Goal: Task Accomplishment & Management: Manage account settings

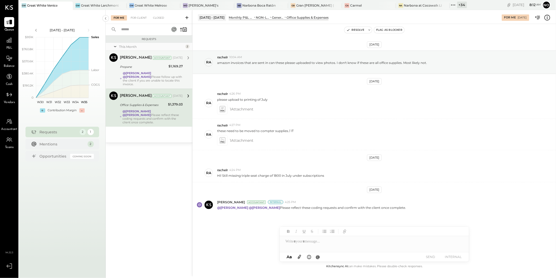
click at [160, 76] on div "@[PERSON_NAME] @[PERSON_NAME] Please follow up with the client if you are unabl…" at bounding box center [153, 78] width 60 height 15
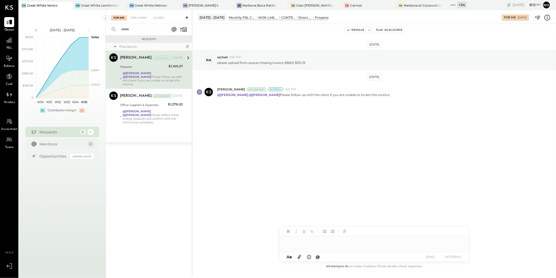
click at [292, 240] on div at bounding box center [374, 241] width 189 height 11
click at [139, 18] on div "For Client" at bounding box center [138, 17] width 21 height 5
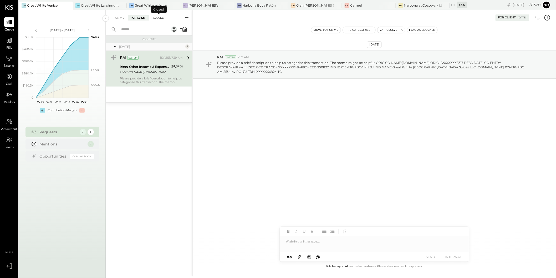
click at [157, 17] on div "Closed" at bounding box center [158, 17] width 16 height 5
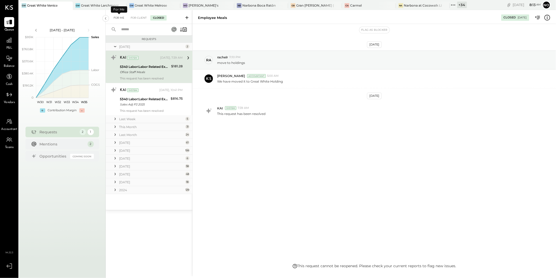
click at [116, 16] on div "For Me" at bounding box center [119, 17] width 16 height 5
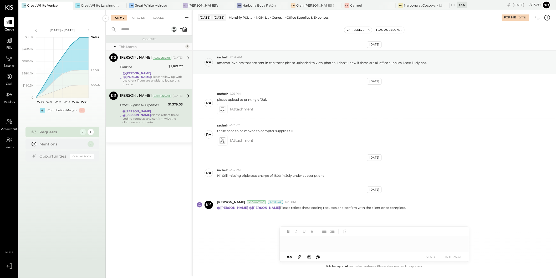
click at [139, 68] on div "Propane" at bounding box center [143, 66] width 47 height 5
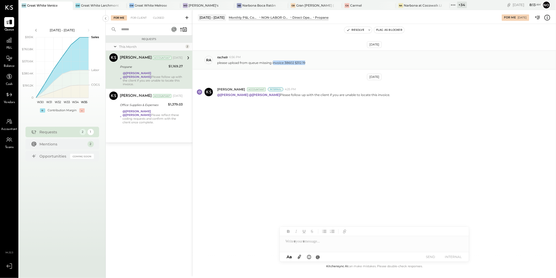
drag, startPoint x: 274, startPoint y: 63, endPoint x: 306, endPoint y: 63, distance: 32.1
click at [306, 63] on div "please upload from queue missing invoice 38602 $312.19" at bounding box center [384, 62] width 335 height 6
copy p "nvoice 38602 $312.19"
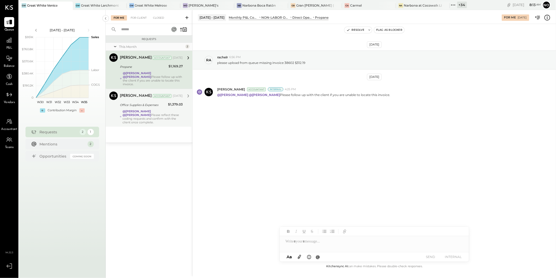
click at [150, 113] on strong "@[PERSON_NAME]" at bounding box center [137, 115] width 28 height 4
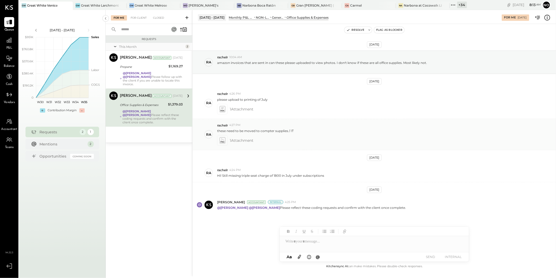
click at [224, 139] on icon at bounding box center [223, 140] width 6 height 6
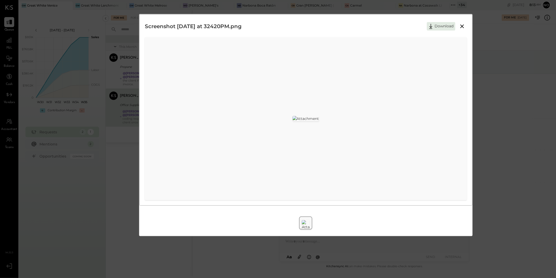
click at [462, 27] on icon at bounding box center [463, 26] width 4 height 4
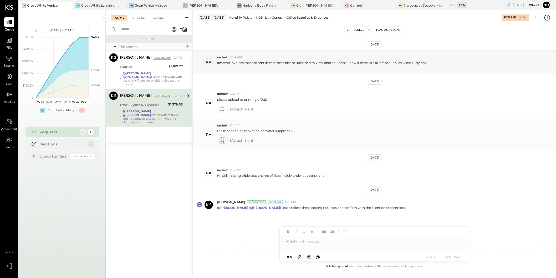
click at [223, 143] on icon at bounding box center [223, 140] width 6 height 6
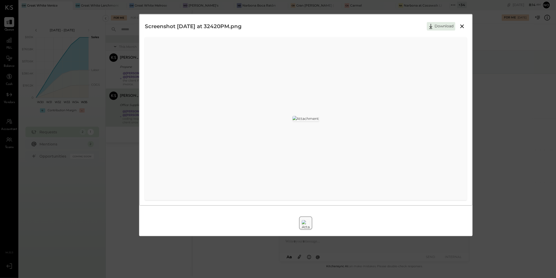
click at [463, 26] on icon at bounding box center [462, 26] width 6 height 6
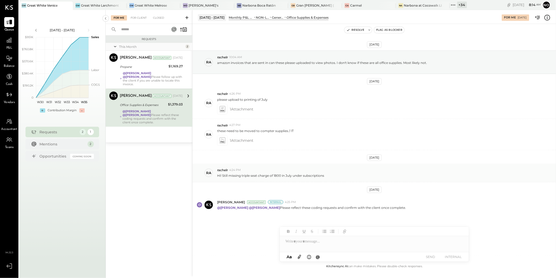
drag, startPoint x: 217, startPoint y: 177, endPoint x: 328, endPoint y: 179, distance: 110.3
click at [328, 179] on div "ra rachelr 4:24 PM Hi! Still missing triple seat charge of 1800 in July under s…" at bounding box center [375, 173] width 364 height 19
copy p "Hi! Still missing triple seat charge of 1800 in July under subscriptions"
